Goal: Task Accomplishment & Management: Use online tool/utility

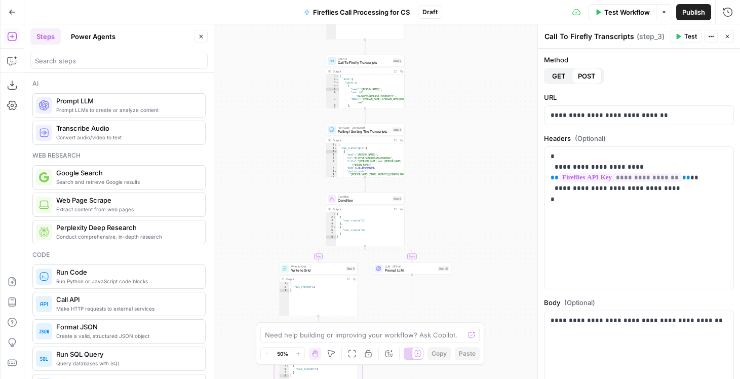
click at [453, 137] on div "true false Workflow Set Inputs Inputs Get Knowledge Base File Sales Collateral …" at bounding box center [381, 201] width 715 height 354
drag, startPoint x: 452, startPoint y: 170, endPoint x: 492, endPoint y: -29, distance: 203.1
click at [492, 0] on html "PartnerCentric Sales Tools New Home Browse Your Data Monitoring Settings Recent…" at bounding box center [370, 189] width 740 height 379
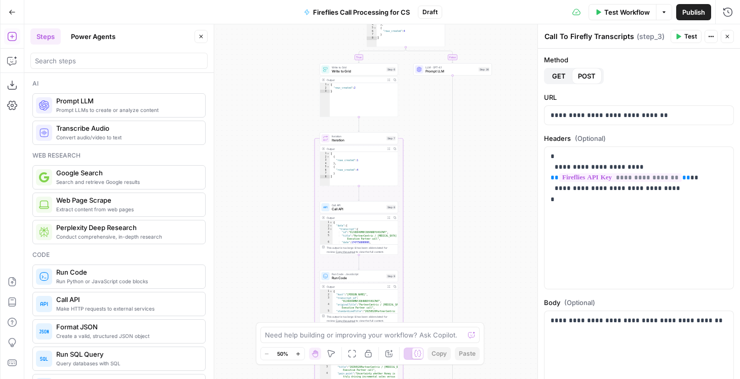
drag, startPoint x: 467, startPoint y: 166, endPoint x: 473, endPoint y: 134, distance: 32.4
click at [472, 144] on div "true false Workflow Set Inputs Inputs Get Knowledge Base File Sales Collateral …" at bounding box center [381, 201] width 715 height 354
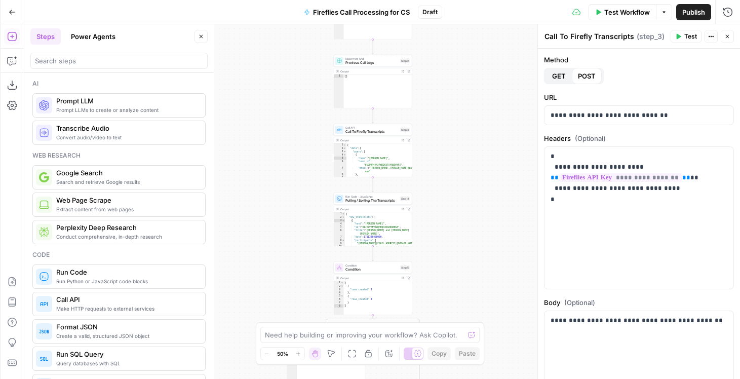
drag, startPoint x: 484, startPoint y: 99, endPoint x: 446, endPoint y: 389, distance: 292.1
click at [446, 378] on html "PartnerCentric Sales Tools New Home Browse Your Data Monitoring Settings Recent…" at bounding box center [370, 189] width 740 height 379
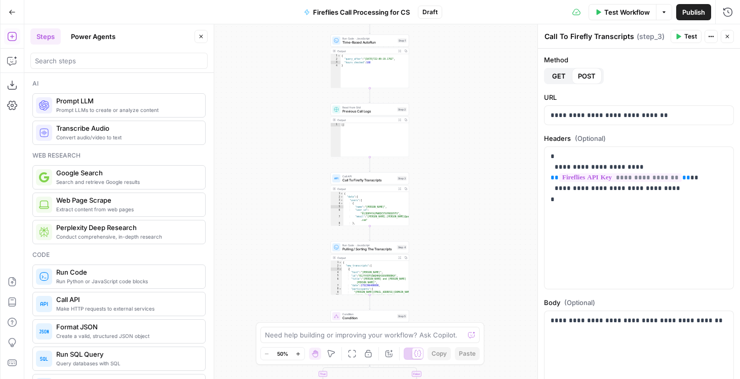
drag, startPoint x: 481, startPoint y: 156, endPoint x: 470, endPoint y: 284, distance: 128.0
click at [470, 283] on div "true false Workflow Set Inputs Inputs Get Knowledge Base File Sales Collateral …" at bounding box center [381, 201] width 715 height 354
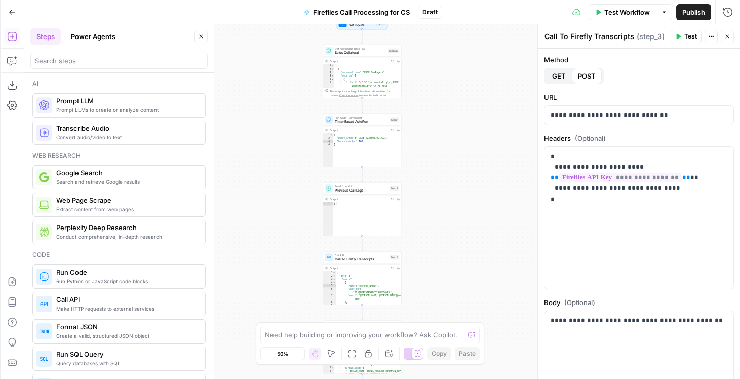
drag, startPoint x: 451, startPoint y: 131, endPoint x: 452, endPoint y: 273, distance: 142.8
click at [451, 270] on div "true false Workflow Set Inputs Inputs Get Knowledge Base File Sales Collateral …" at bounding box center [381, 201] width 715 height 354
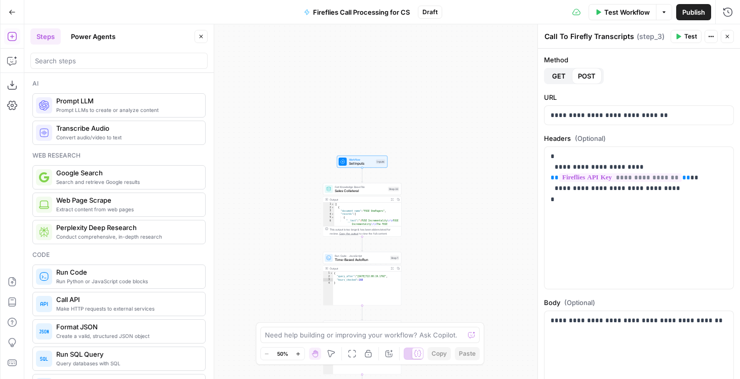
drag, startPoint x: 449, startPoint y: 276, endPoint x: 451, endPoint y: -1, distance: 276.5
click at [451, 0] on div "Go Back Fireflies Call Processing for CS Draft Test Workflow Options Publish Ru…" at bounding box center [370, 189] width 740 height 379
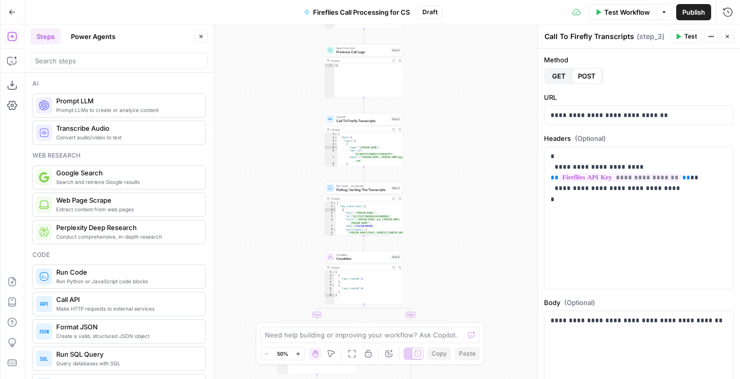
drag, startPoint x: 454, startPoint y: 209, endPoint x: 454, endPoint y: 74, distance: 134.7
click at [454, 76] on div "true false Workflow Set Inputs Inputs Get Knowledge Base File Sales Collateral …" at bounding box center [381, 201] width 715 height 354
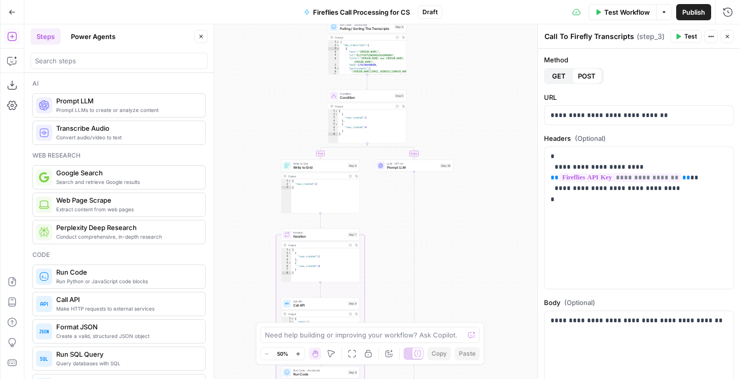
drag, startPoint x: 447, startPoint y: 257, endPoint x: 451, endPoint y: 228, distance: 28.6
click at [451, 228] on div "true false Workflow Set Inputs Inputs Get Knowledge Base File Sales Collateral …" at bounding box center [381, 201] width 715 height 354
